Goal: Information Seeking & Learning: Find specific fact

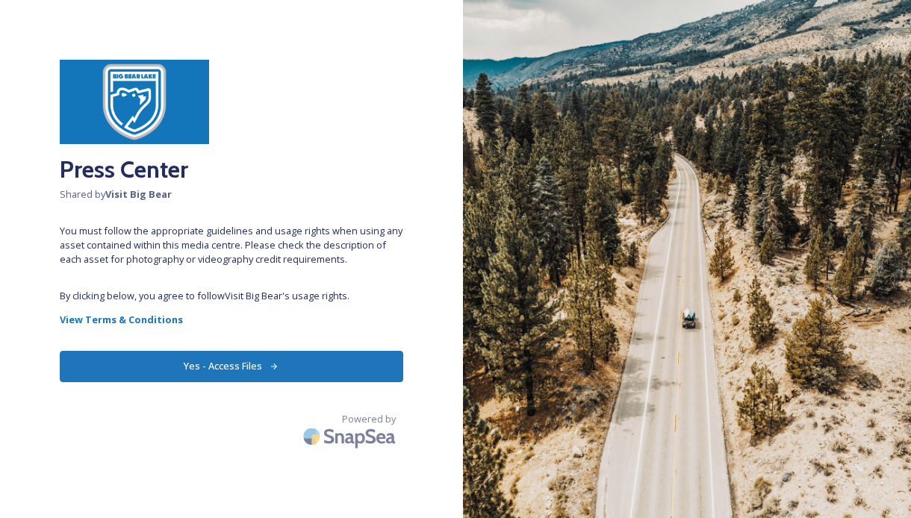
click at [243, 371] on button "Yes - Access Files" at bounding box center [231, 366] width 343 height 31
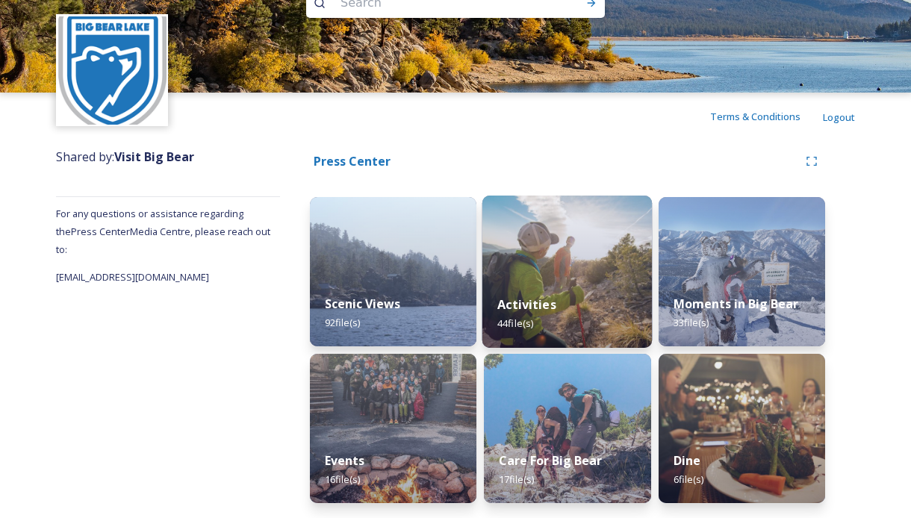
scroll to position [42, 0]
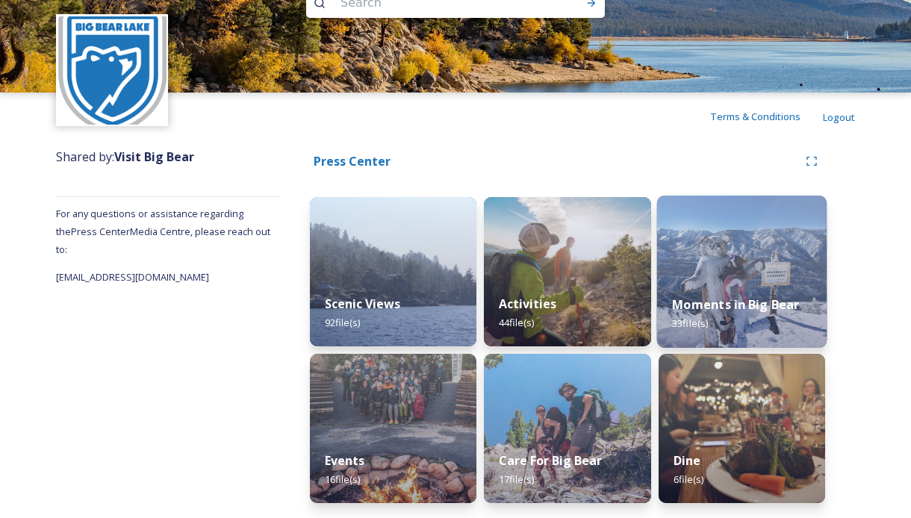
click at [728, 272] on img at bounding box center [741, 272] width 170 height 152
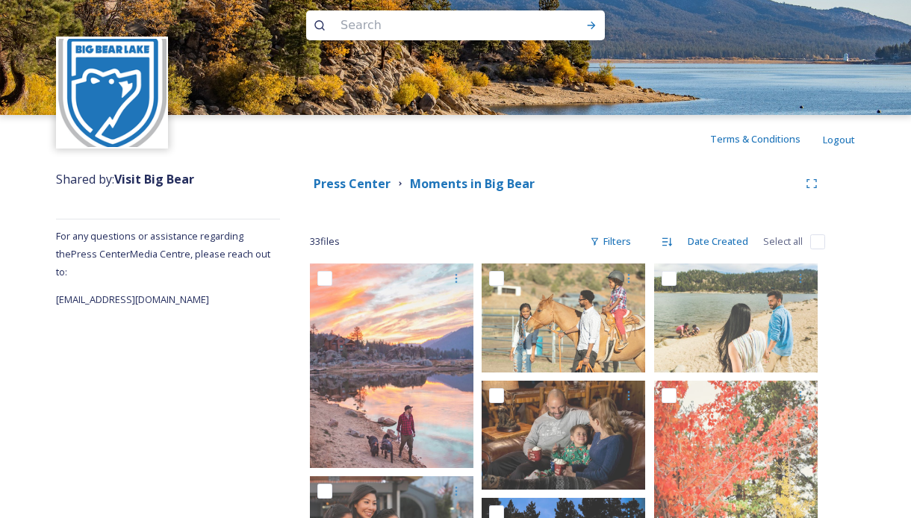
scroll to position [31, 0]
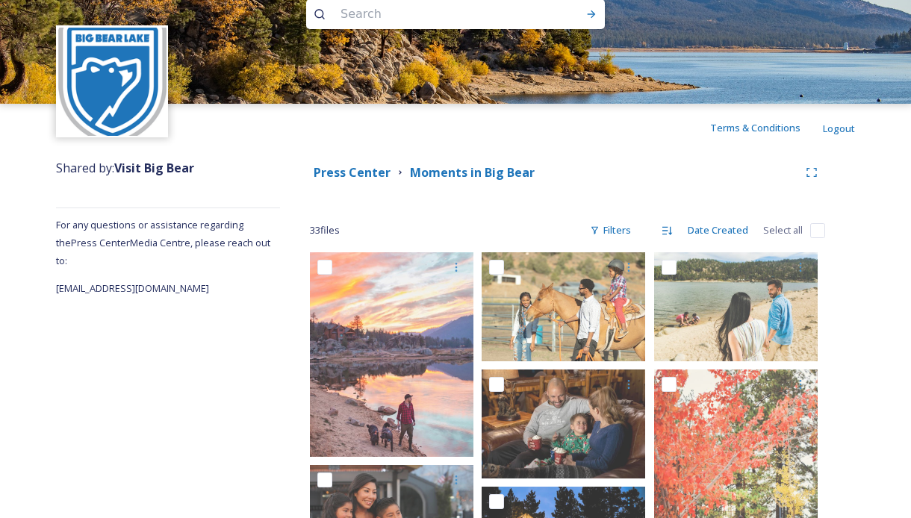
click at [378, 17] on input at bounding box center [435, 14] width 204 height 33
type input "snow"
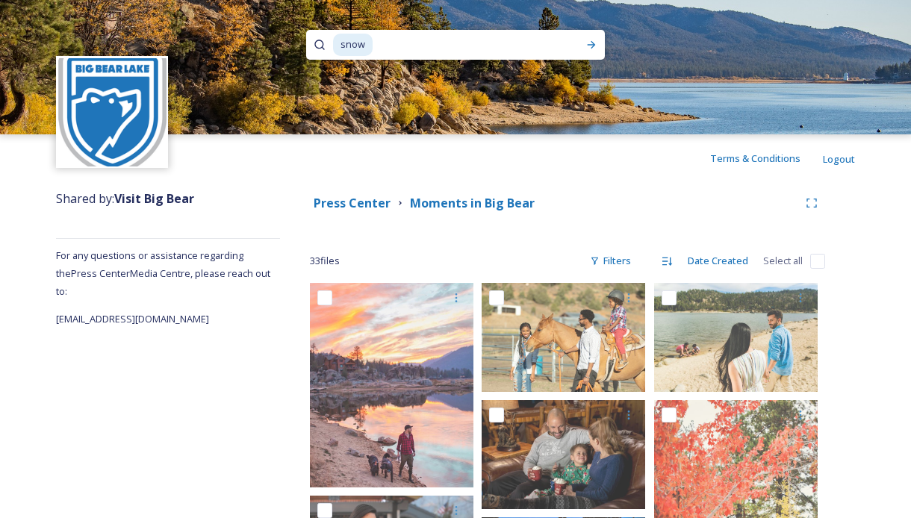
scroll to position [0, 0]
type input "s"
type input "zipline"
click at [590, 44] on icon at bounding box center [591, 45] width 12 height 12
